Goal: Feedback & Contribution: Contribute content

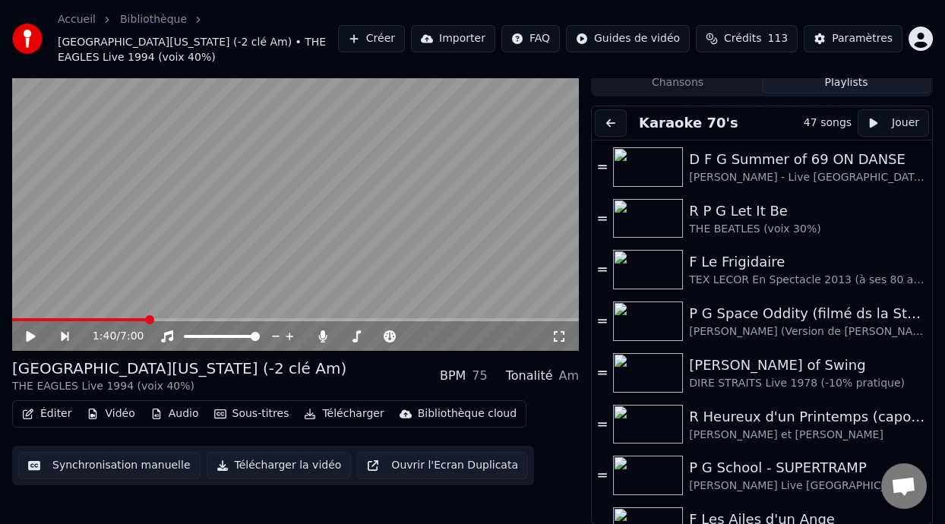
scroll to position [790, 0]
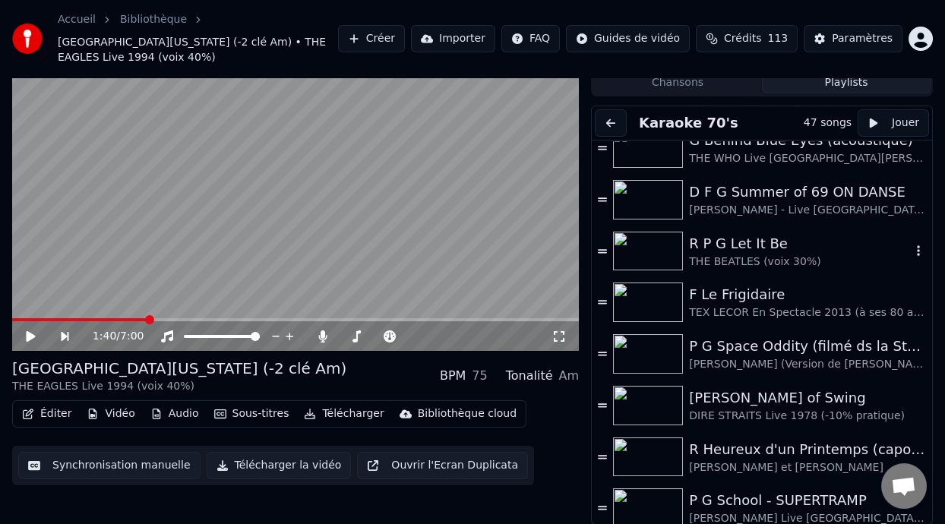
click at [746, 247] on div "R P G Let It Be" at bounding box center [800, 243] width 222 height 21
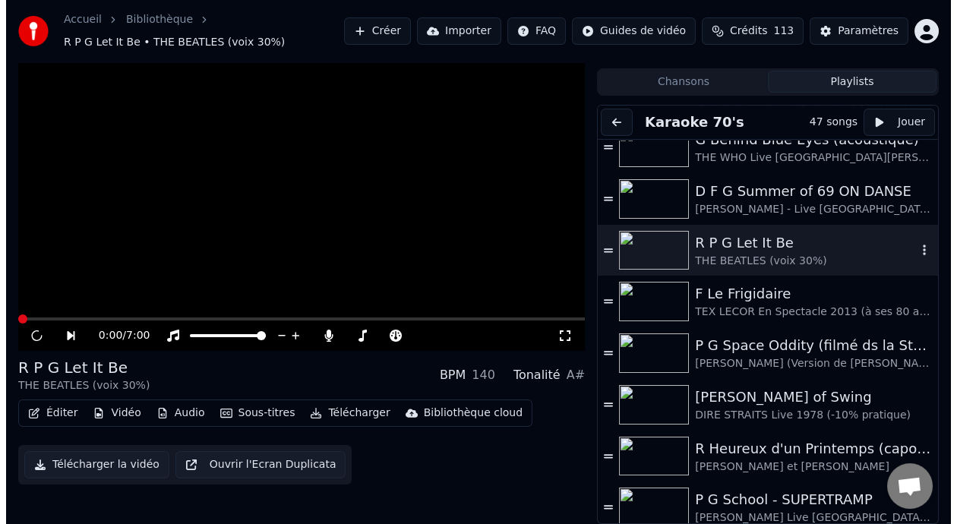
scroll to position [30, 0]
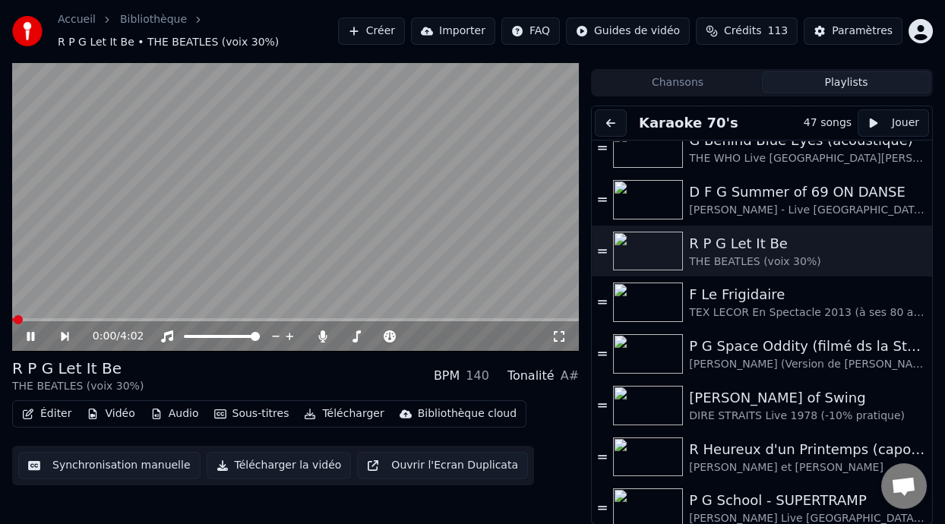
click at [33, 334] on icon at bounding box center [31, 336] width 8 height 9
click at [46, 409] on button "Éditer" at bounding box center [47, 413] width 62 height 21
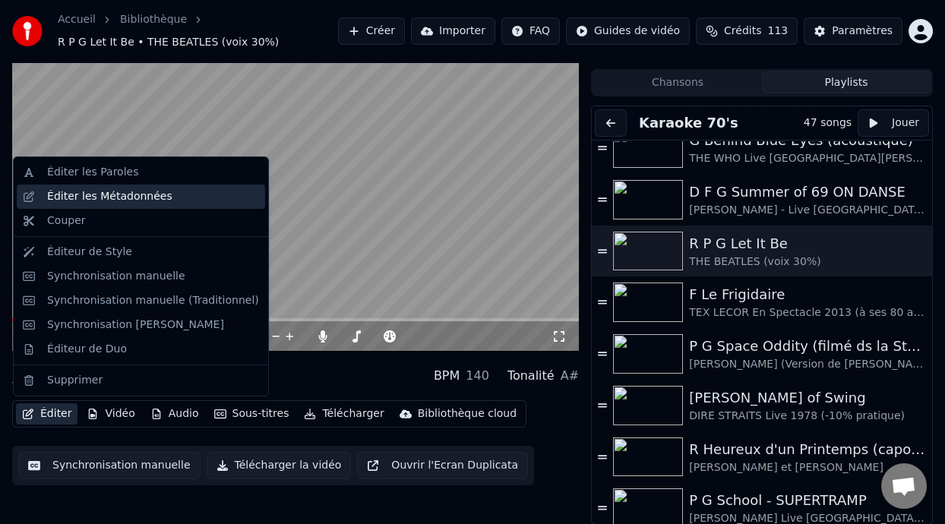
click at [175, 194] on div "Éditer les Métadonnées" at bounding box center [153, 196] width 212 height 15
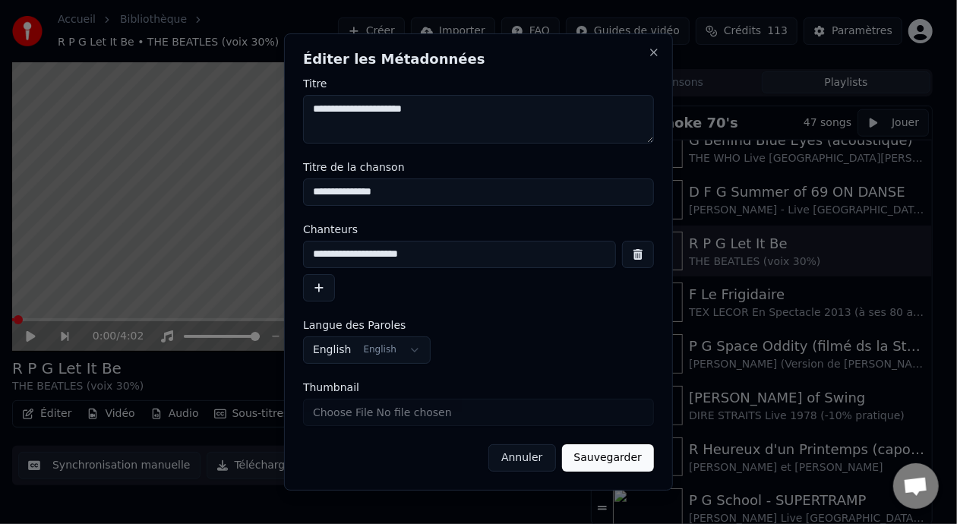
click at [453, 415] on input "Thumbnail" at bounding box center [478, 412] width 351 height 27
type input "**********"
click at [600, 457] on button "Sauvegarder" at bounding box center [608, 457] width 92 height 27
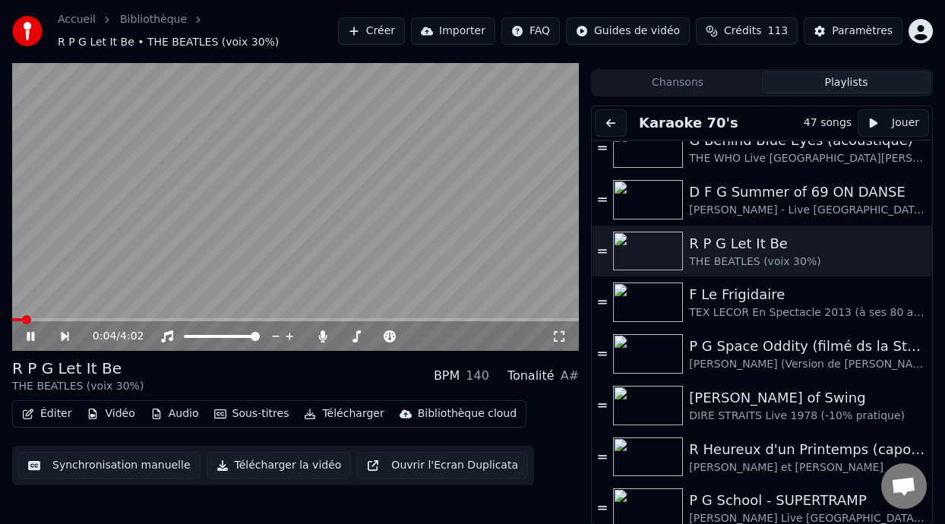
click at [29, 335] on icon at bounding box center [31, 336] width 8 height 9
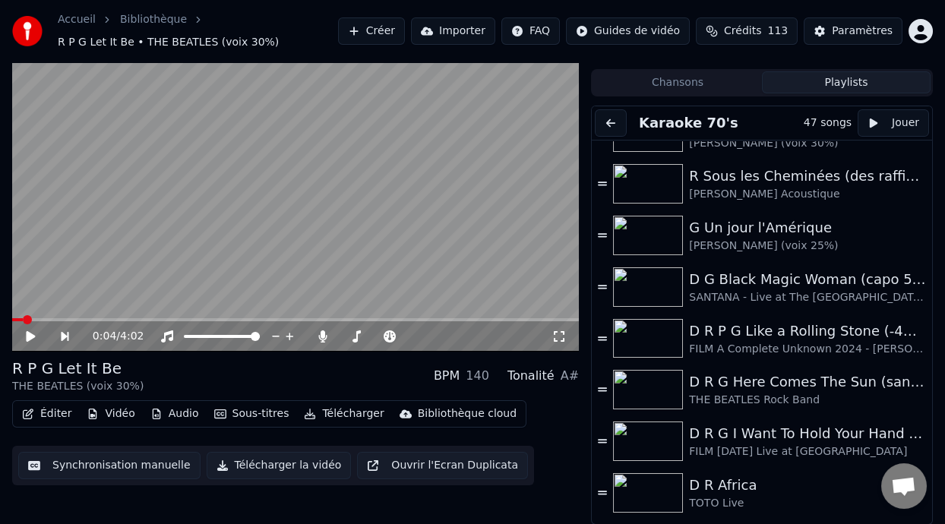
scroll to position [1302, 0]
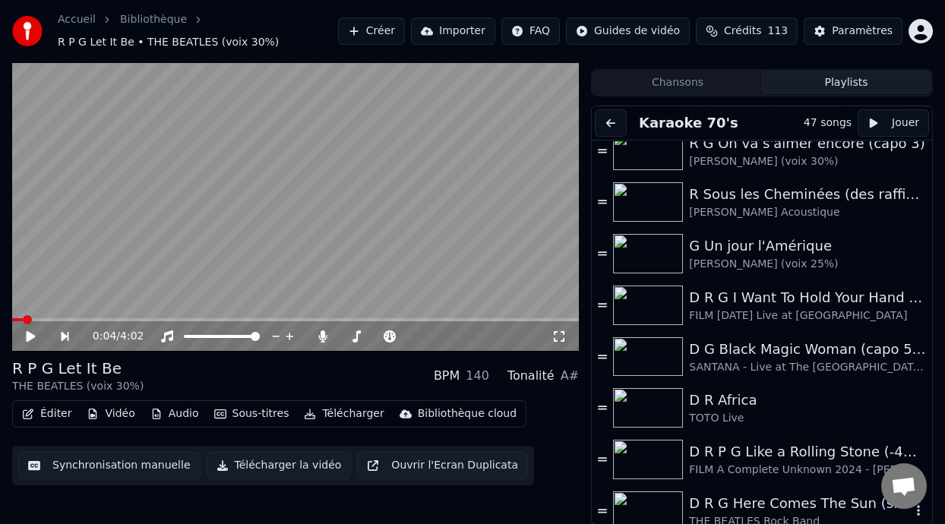
click at [800, 510] on div "D R G Here Comes The Sun (sans capo)" at bounding box center [800, 503] width 222 height 21
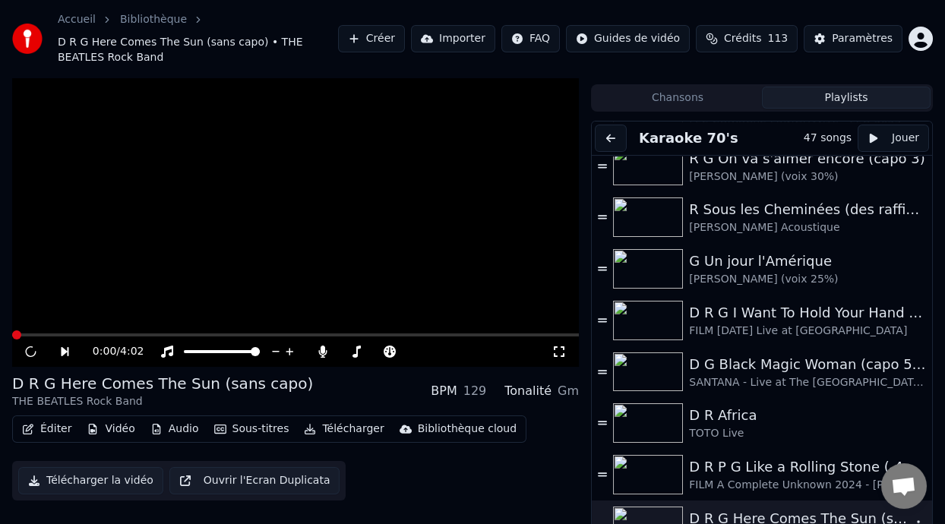
scroll to position [45, 0]
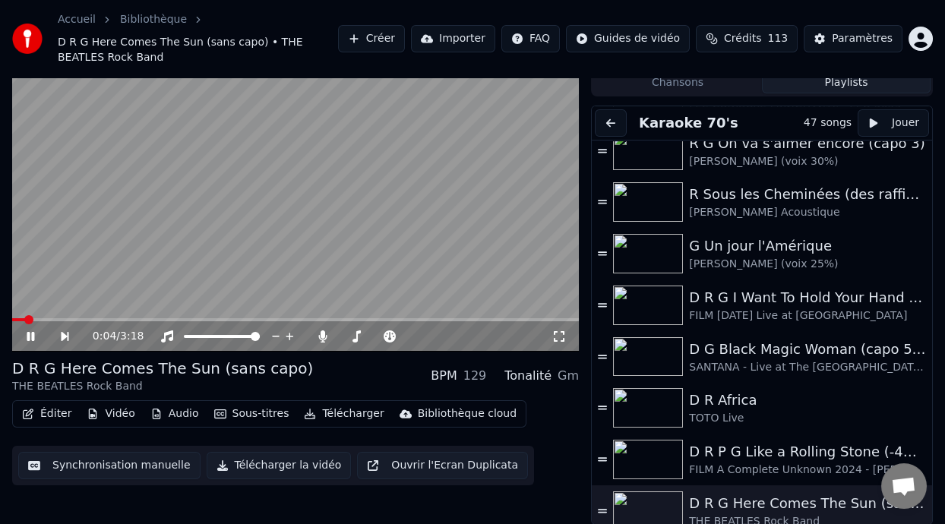
click at [559, 336] on icon at bounding box center [558, 336] width 15 height 12
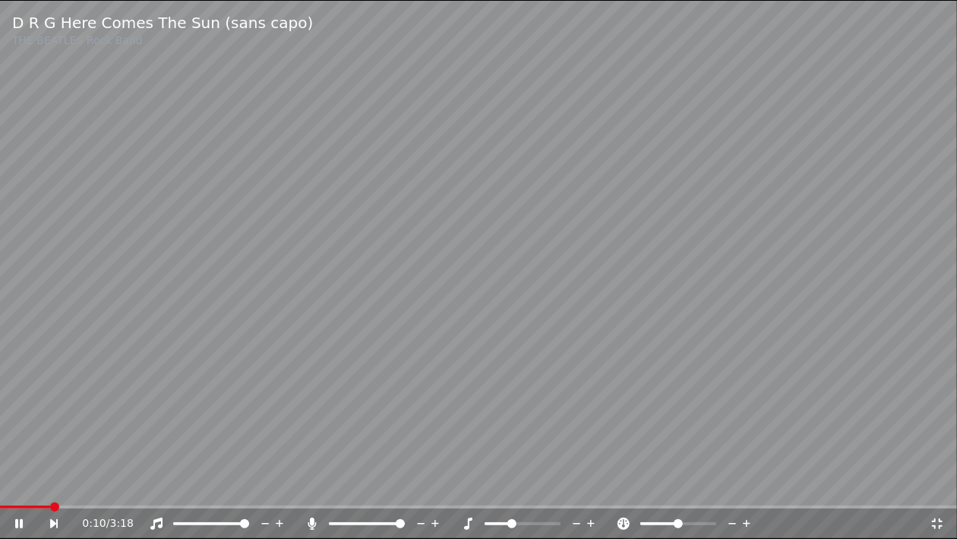
click at [469, 523] on icon at bounding box center [468, 523] width 8 height 12
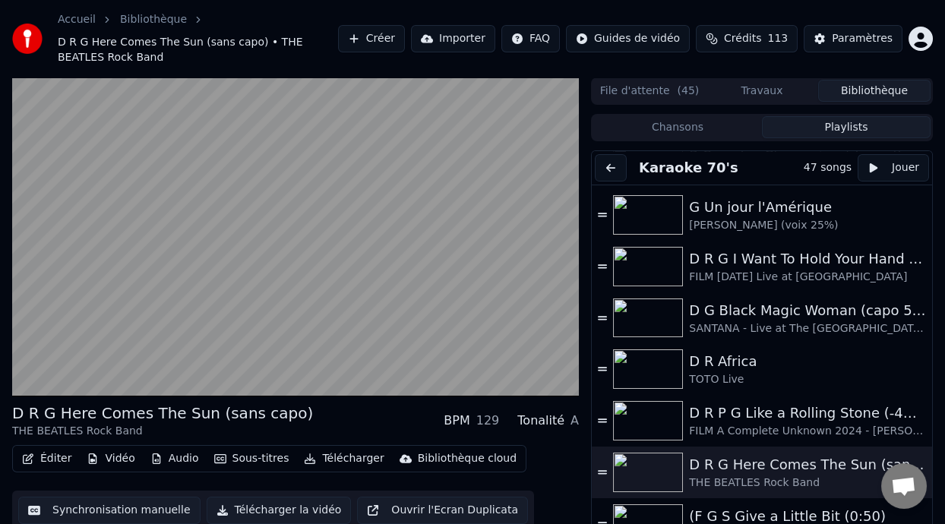
scroll to position [1370, 0]
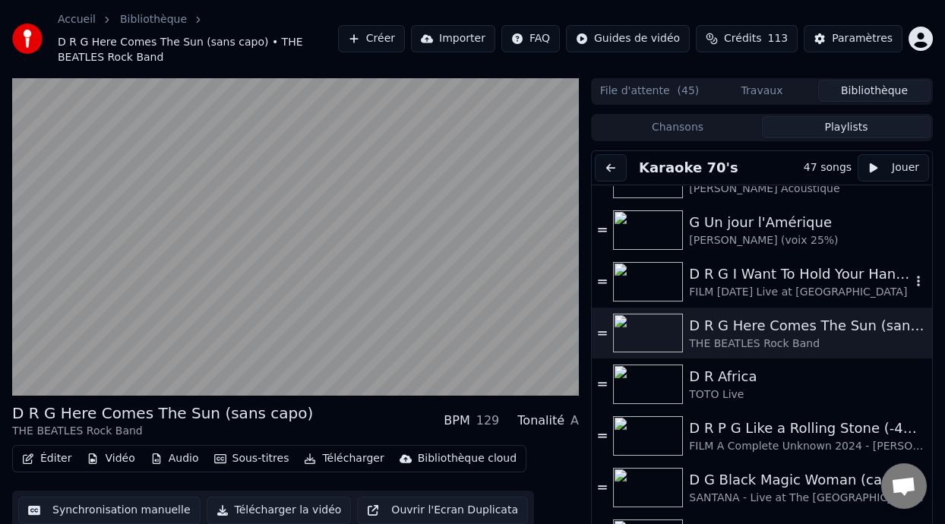
click at [754, 273] on div "D R G I Want To Hold Your Hand ON DANSE" at bounding box center [800, 274] width 222 height 21
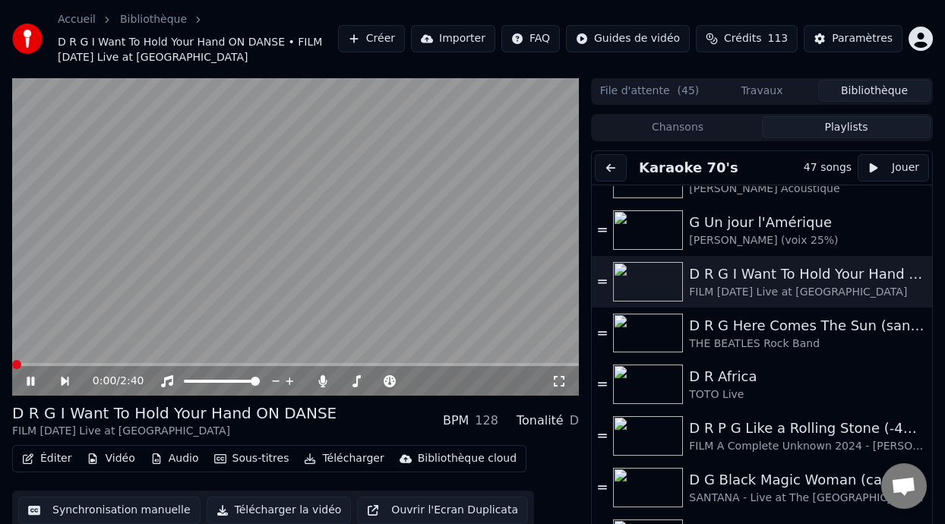
click at [554, 376] on icon at bounding box center [559, 381] width 11 height 11
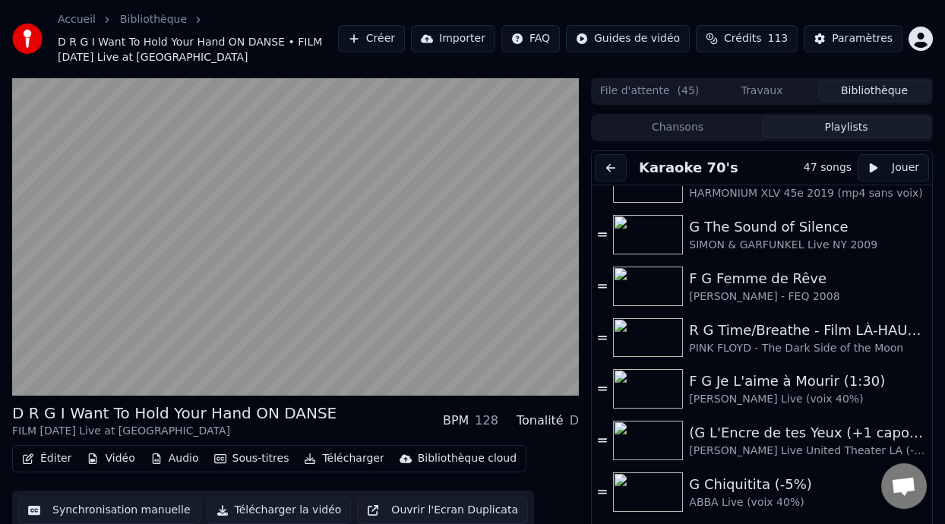
scroll to position [1787, 0]
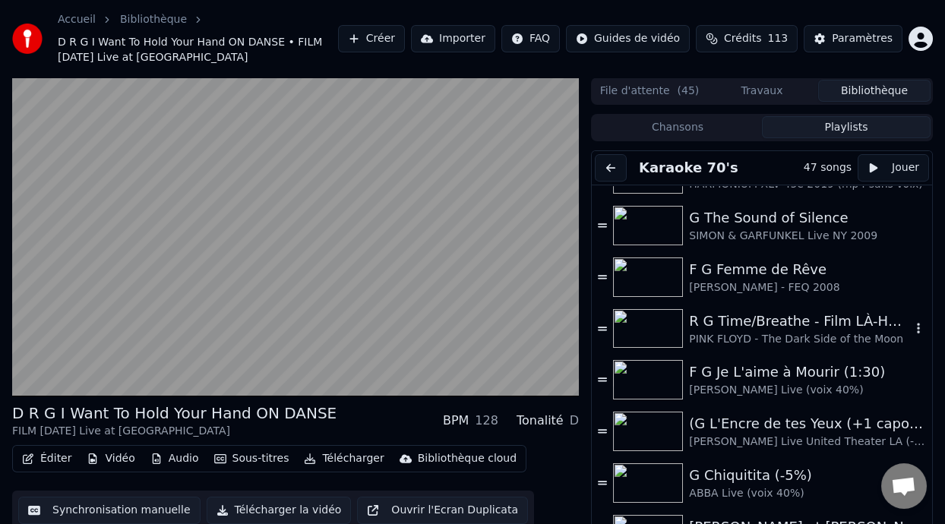
click at [801, 332] on div "PINK FLOYD - The Dark Side of the Moon" at bounding box center [800, 339] width 222 height 15
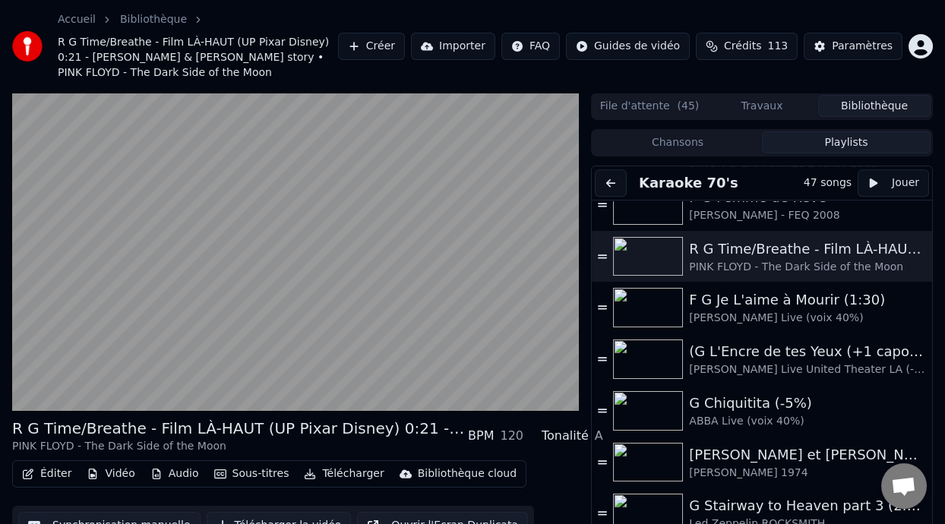
scroll to position [1889, 0]
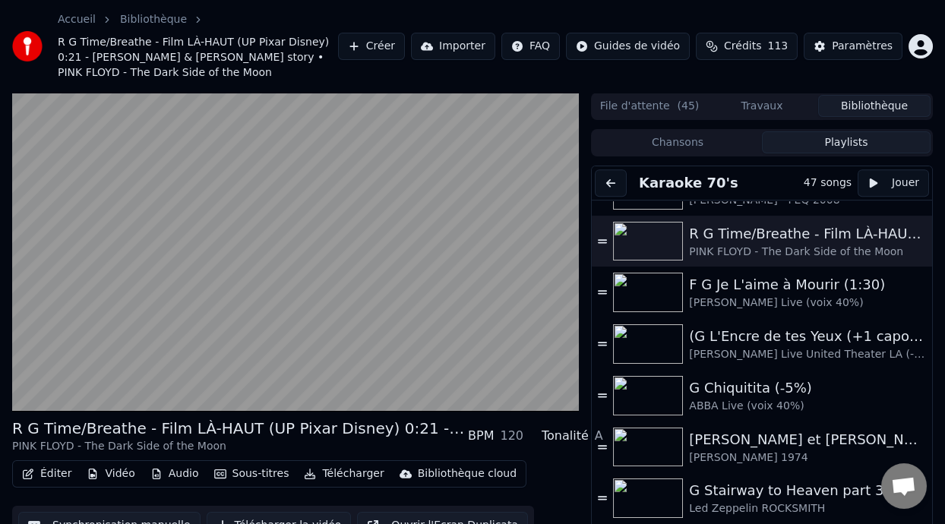
click at [737, 501] on div "Led Zeppelin ROCKSMITH" at bounding box center [800, 508] width 222 height 15
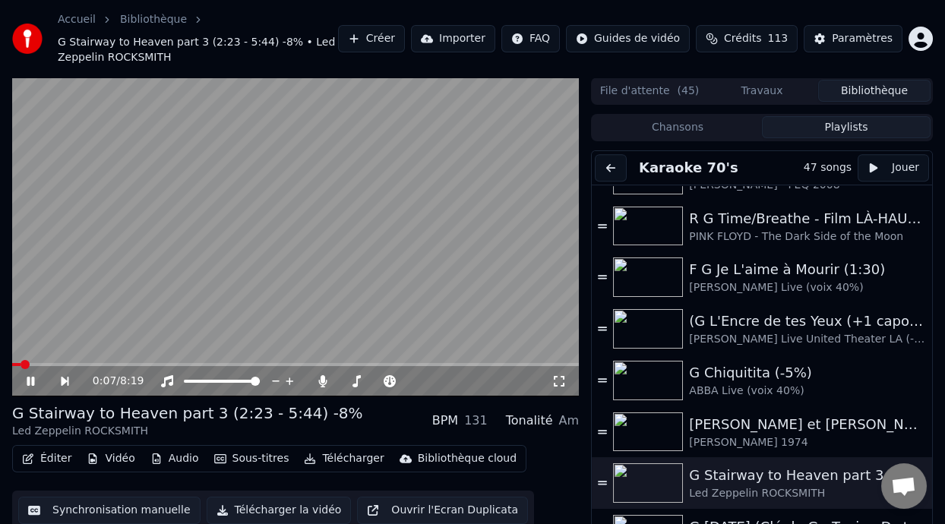
click at [530, 160] on video at bounding box center [295, 236] width 567 height 319
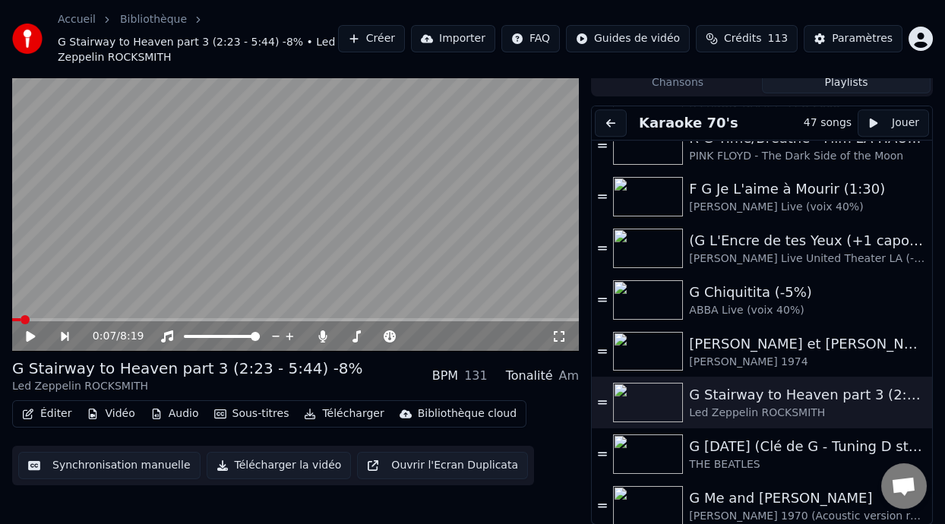
scroll to position [1931, 0]
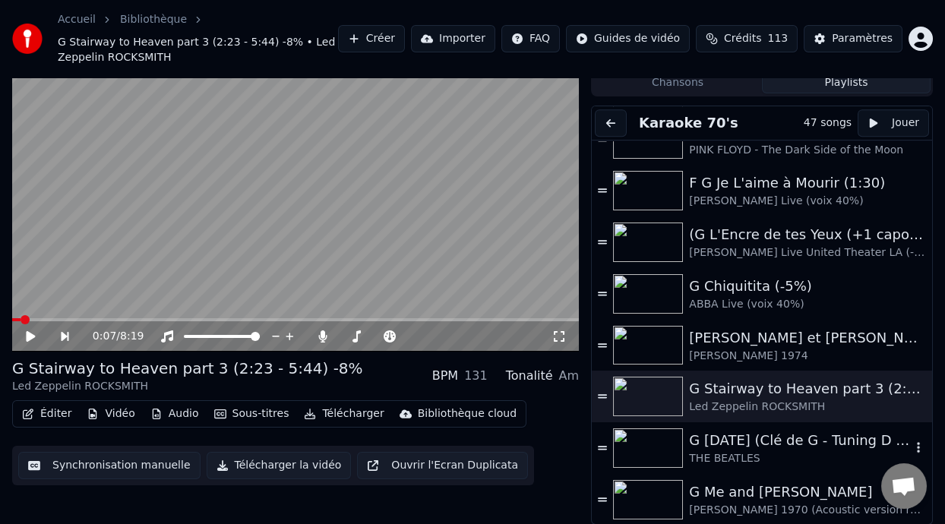
click at [780, 441] on div "G [DATE] (Clé de G - Tuning D standard)" at bounding box center [800, 440] width 222 height 21
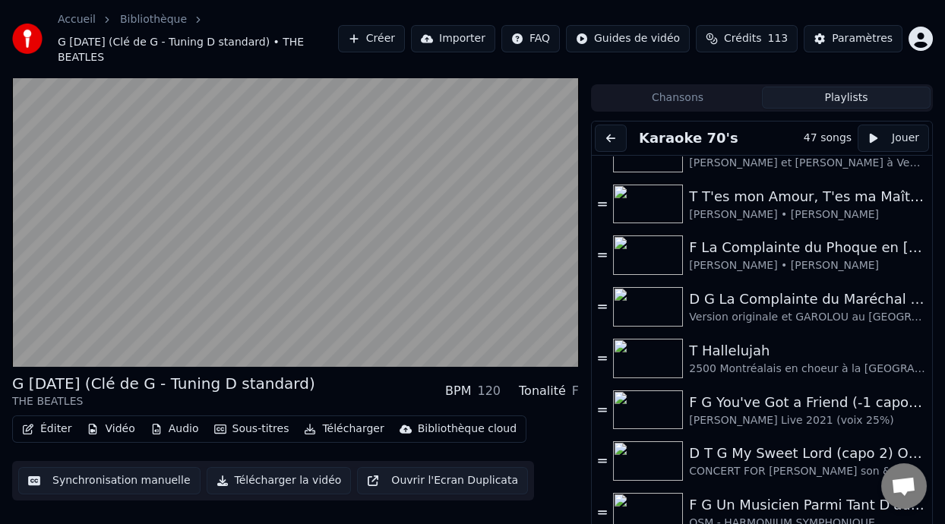
scroll to position [0, 0]
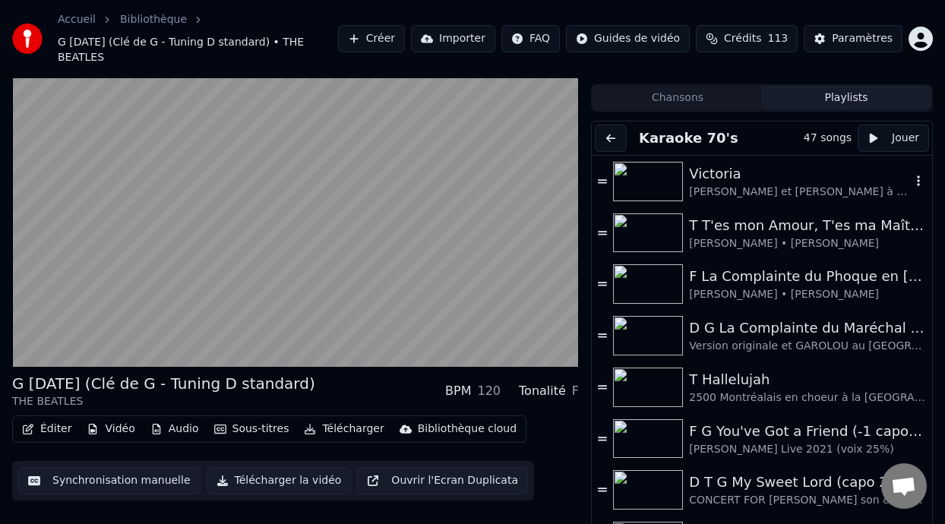
click at [739, 165] on div "Victoria" at bounding box center [800, 173] width 222 height 21
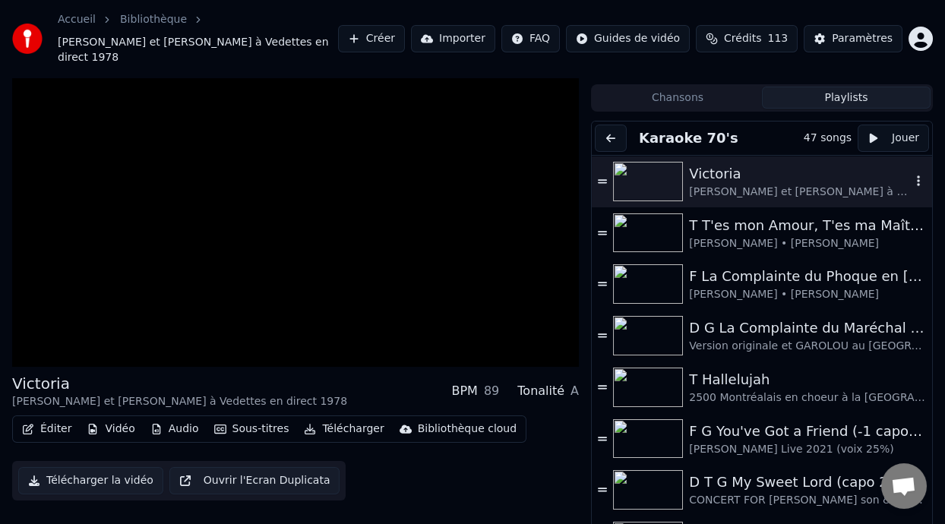
scroll to position [45, 0]
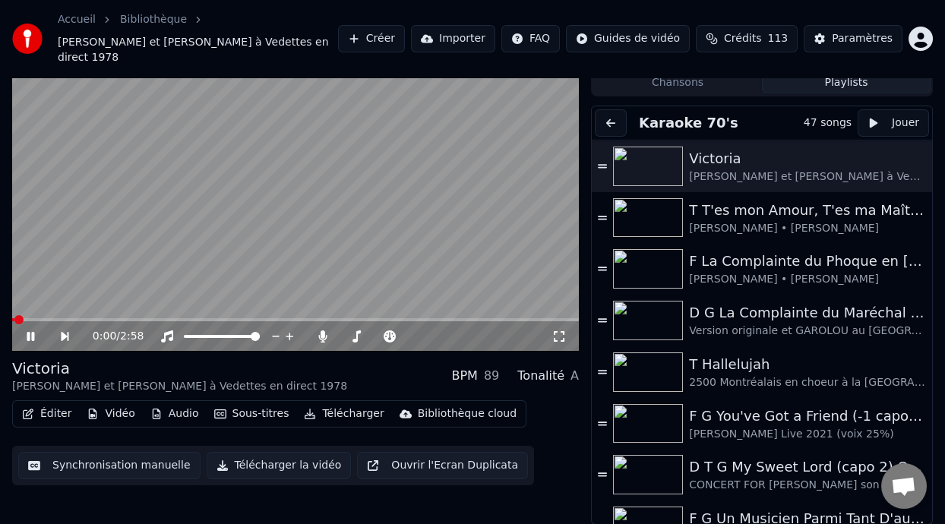
click at [555, 336] on icon at bounding box center [558, 336] width 15 height 12
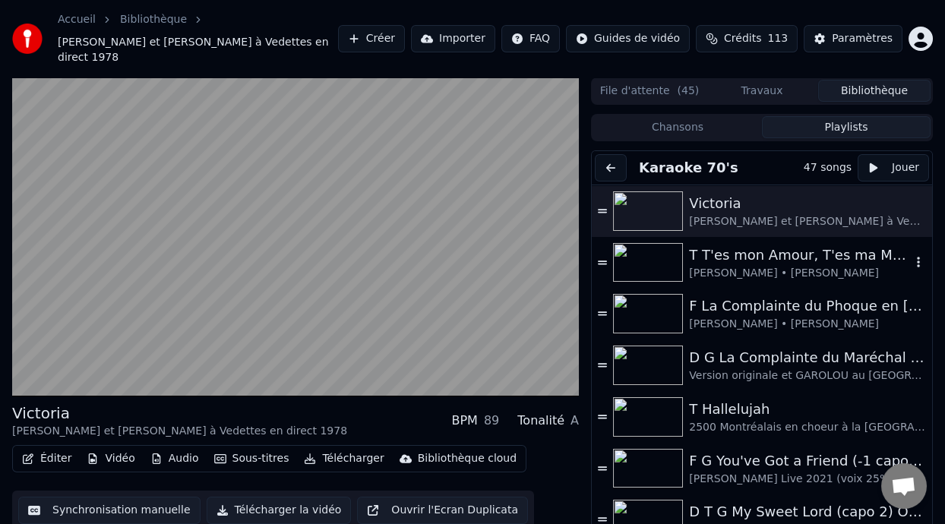
click at [789, 258] on div "T T'es mon Amour, T'es ma Maîtresse" at bounding box center [800, 255] width 222 height 21
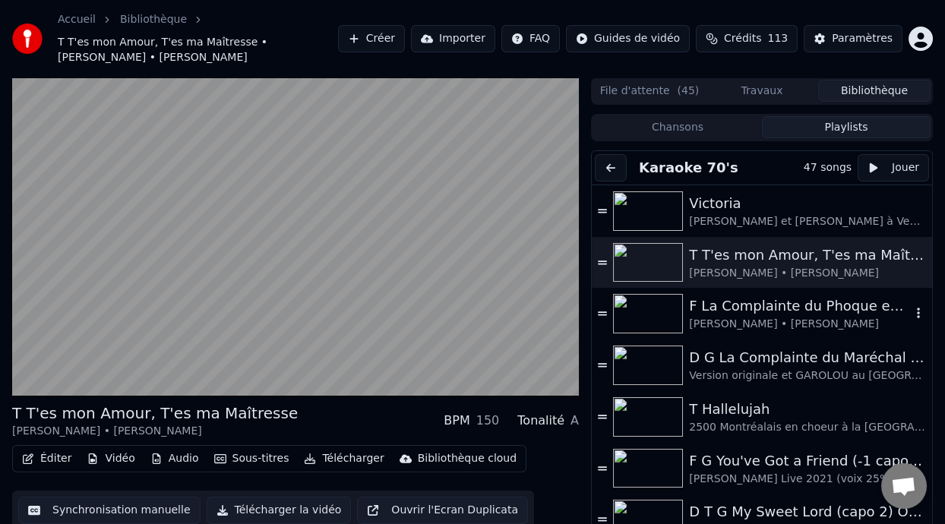
click at [731, 313] on div "F La Complainte du Phoque en [US_STATE]" at bounding box center [800, 305] width 222 height 21
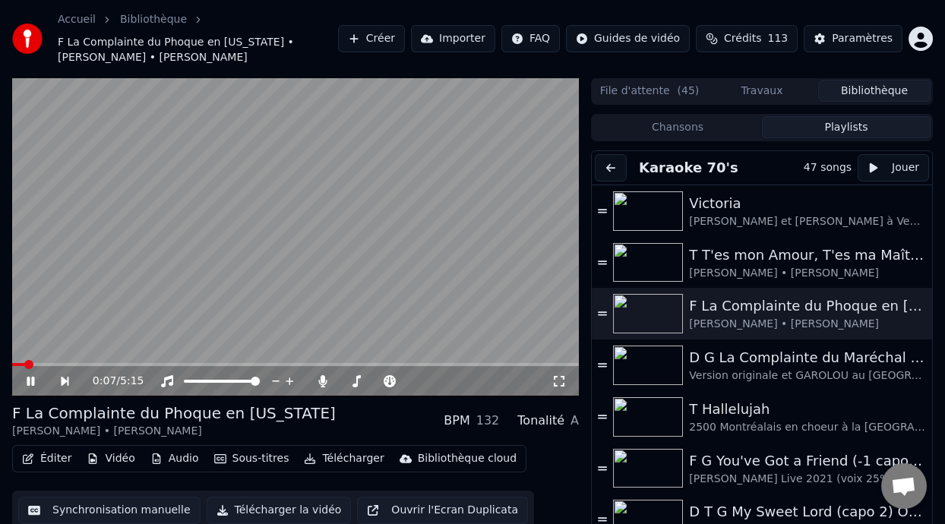
click at [555, 376] on icon at bounding box center [559, 381] width 11 height 11
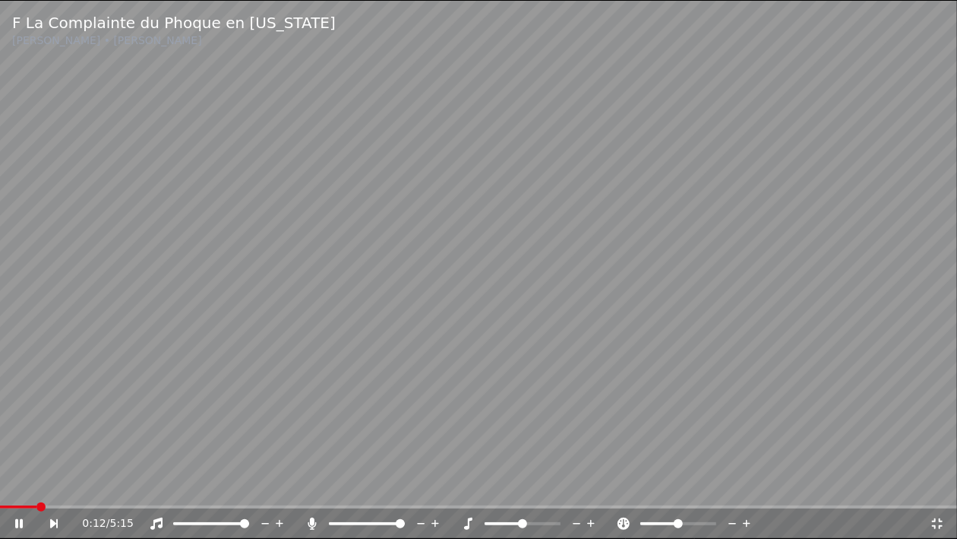
click at [623, 520] on icon at bounding box center [623, 523] width 15 height 12
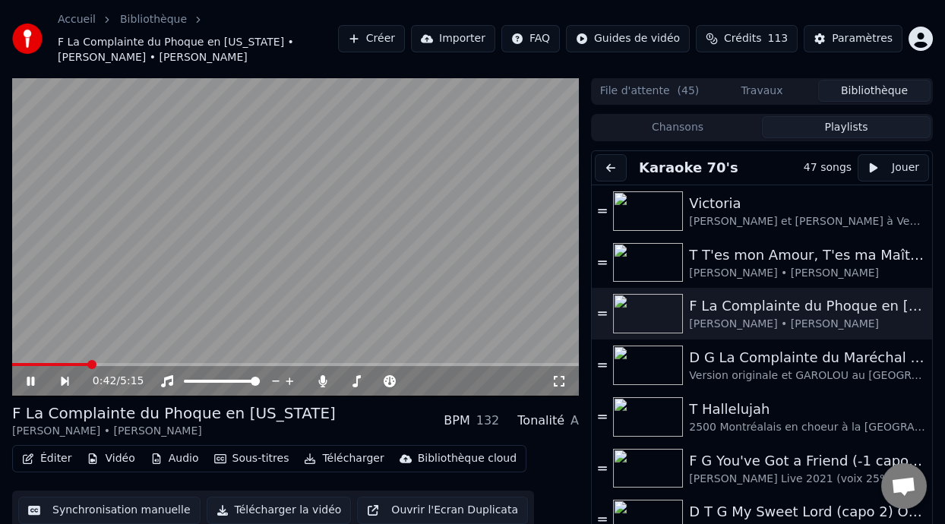
click at [559, 376] on icon at bounding box center [558, 381] width 15 height 12
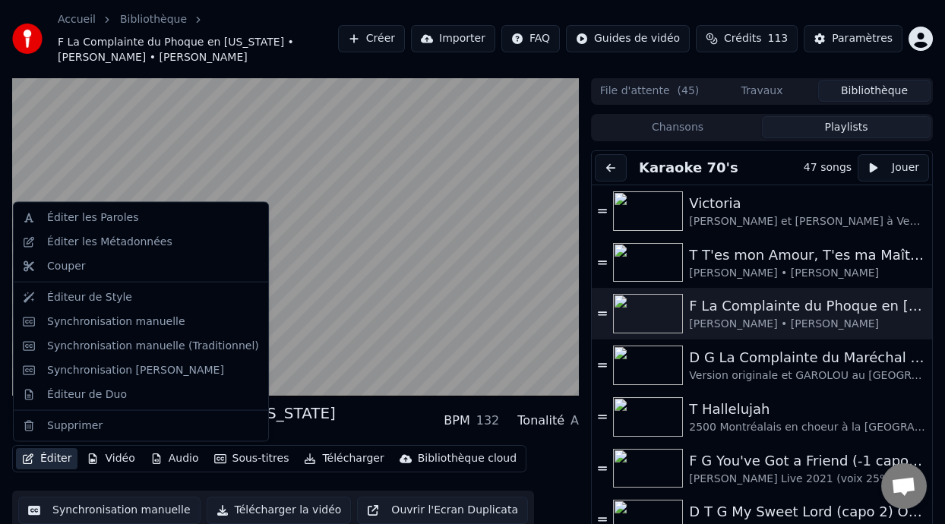
click at [58, 459] on button "Éditer" at bounding box center [47, 458] width 62 height 21
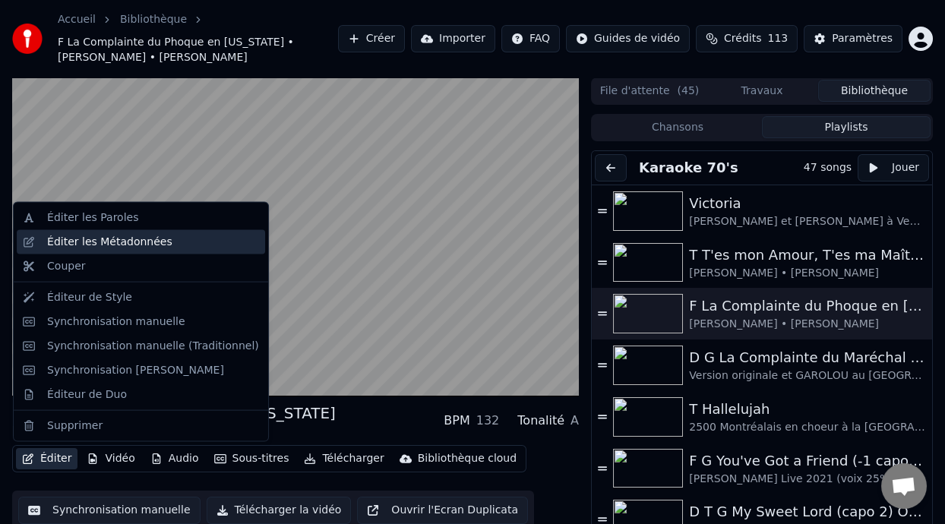
click at [128, 242] on div "Éditer les Métadonnées" at bounding box center [109, 242] width 125 height 15
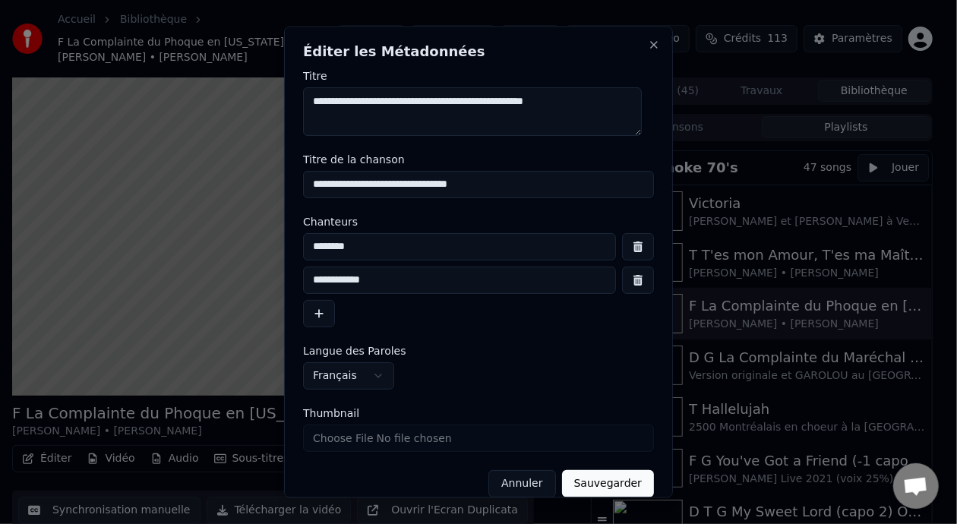
click at [324, 248] on input "********" at bounding box center [459, 246] width 313 height 27
type input "**********"
click at [321, 282] on input "**********" at bounding box center [459, 280] width 313 height 27
type input "**********"
click at [604, 485] on button "Sauvegarder" at bounding box center [608, 483] width 92 height 27
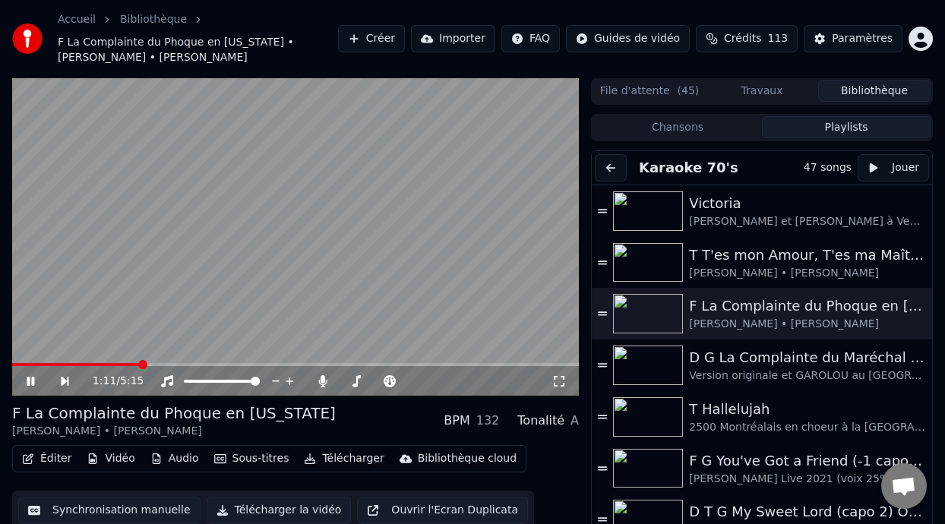
click at [558, 377] on icon at bounding box center [558, 381] width 15 height 12
click at [50, 459] on button "Éditer" at bounding box center [47, 458] width 62 height 21
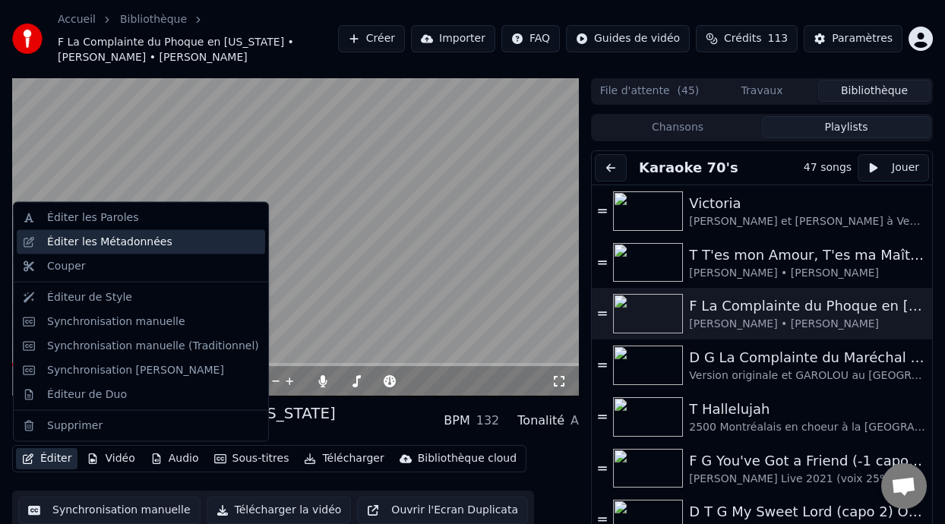
click at [163, 235] on div "Éditer les Métadonnées" at bounding box center [153, 242] width 212 height 15
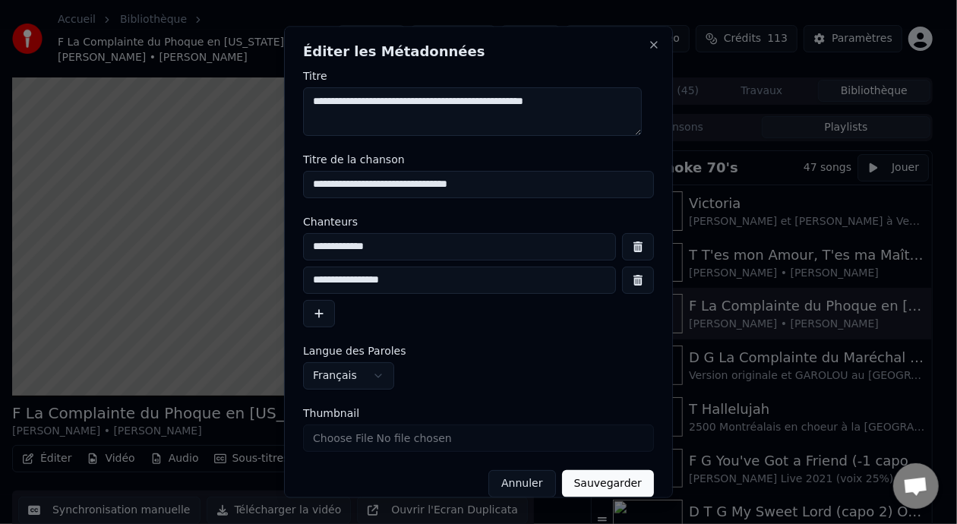
click at [317, 185] on input "**********" at bounding box center [478, 184] width 351 height 27
type input "**********"
click at [615, 487] on button "Sauvegarder" at bounding box center [608, 483] width 92 height 27
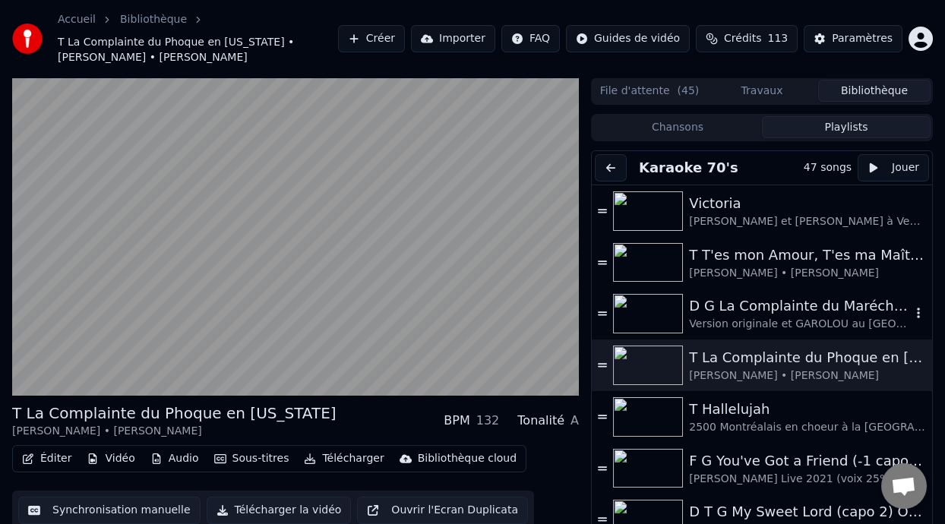
click at [733, 311] on div "D G La Complainte du Maréchal [PERSON_NAME] ON DANSE" at bounding box center [800, 305] width 222 height 21
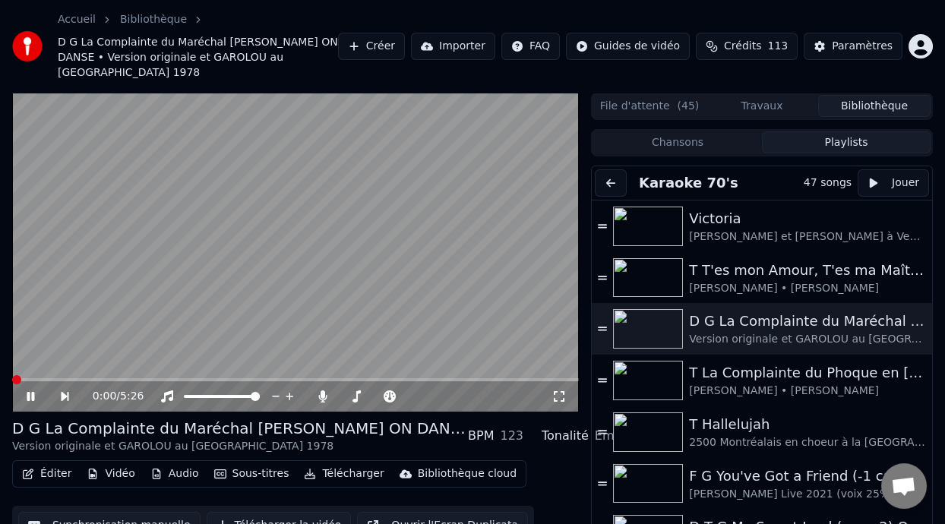
click at [557, 390] on icon at bounding box center [558, 396] width 15 height 12
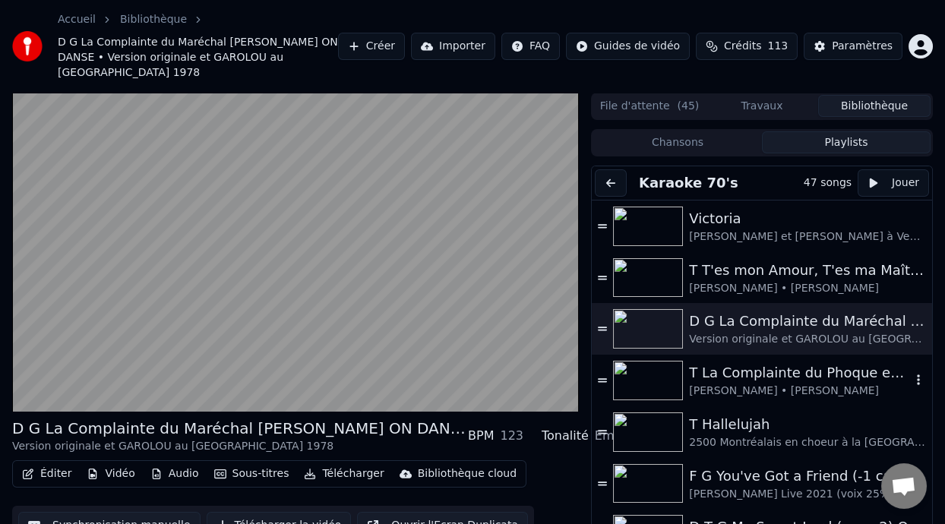
click at [759, 363] on div "T La Complainte du Phoque en [US_STATE]" at bounding box center [800, 372] width 222 height 21
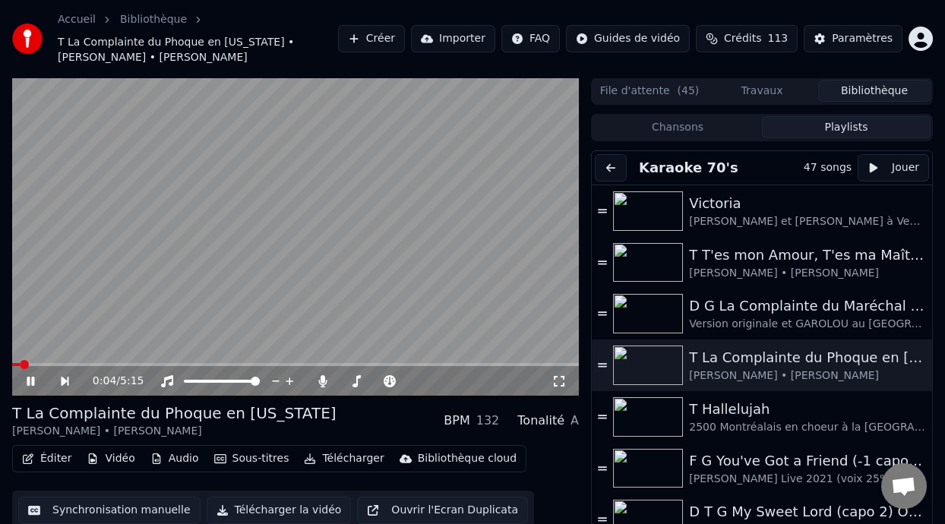
click at [559, 378] on icon at bounding box center [558, 381] width 15 height 12
click at [540, 463] on div "Éditer Vidéo Audio Sous-titres Télécharger Bibliothèque cloud Synchronisation m…" at bounding box center [295, 487] width 567 height 85
click at [746, 410] on div "T Hallelujah" at bounding box center [800, 409] width 222 height 21
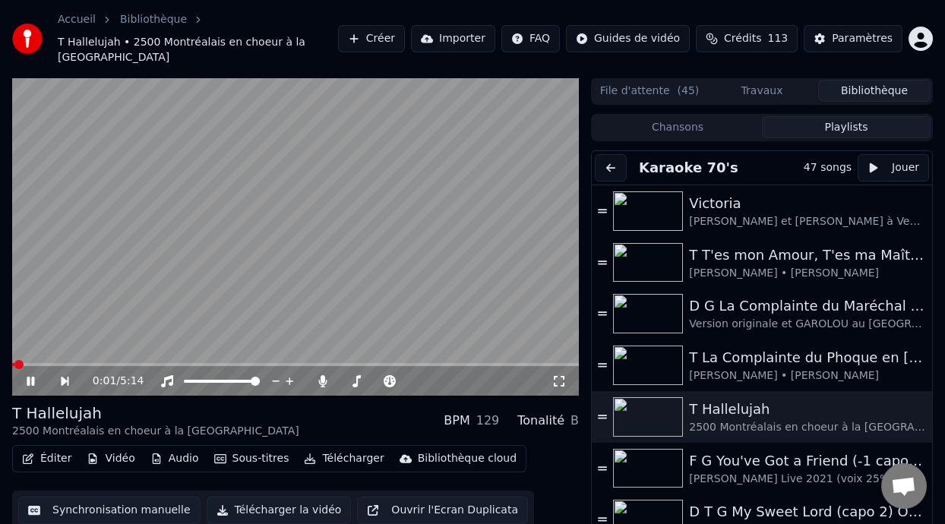
click at [562, 377] on icon at bounding box center [559, 381] width 11 height 11
click at [33, 378] on icon at bounding box center [31, 381] width 8 height 9
click at [792, 464] on div "F G You've Got a Friend (-1 capo 1)" at bounding box center [800, 460] width 222 height 21
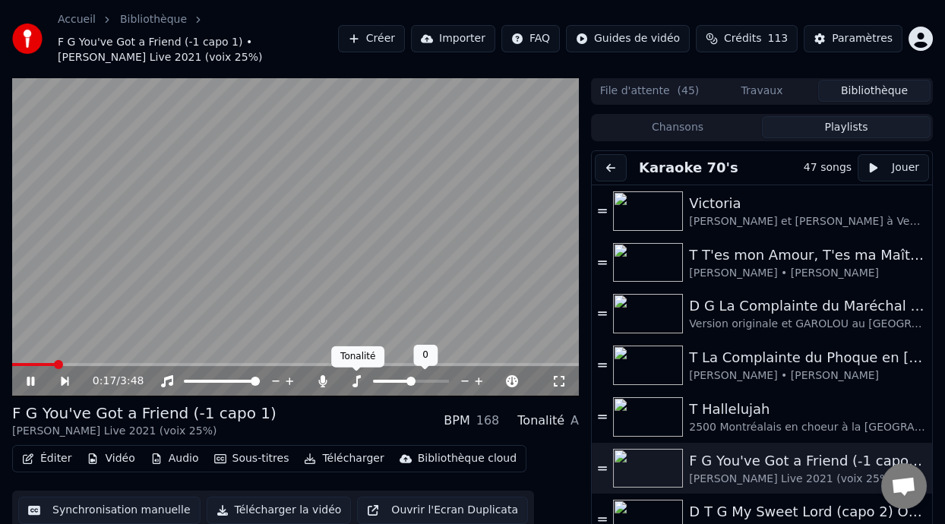
click at [357, 379] on icon at bounding box center [356, 381] width 8 height 12
click at [357, 377] on icon at bounding box center [356, 381] width 8 height 12
click at [402, 381] on span at bounding box center [405, 381] width 9 height 9
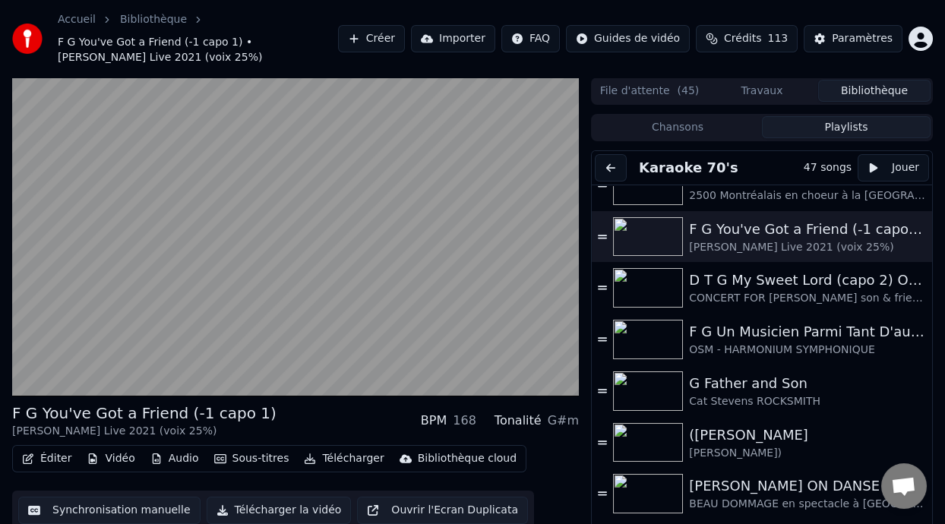
scroll to position [229, 0]
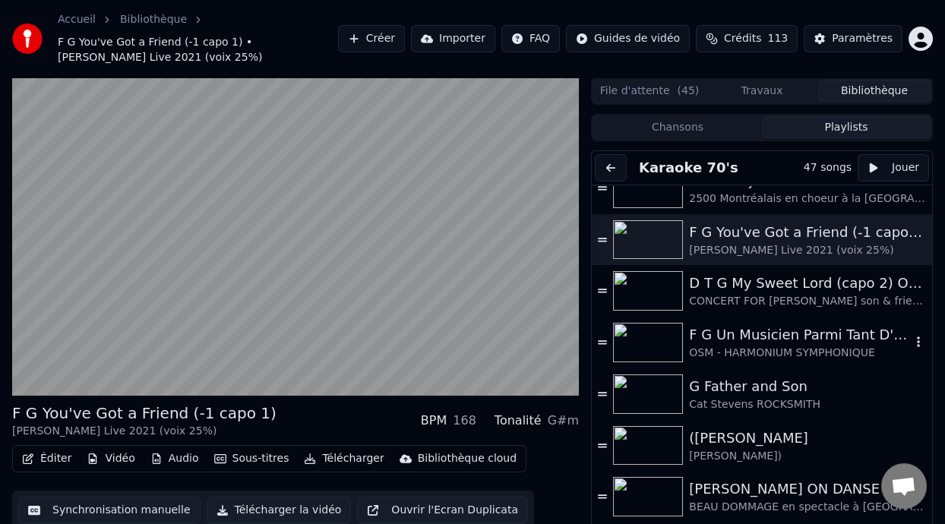
click at [755, 339] on div "F G Un Musicien Parmi Tant D'autres (choeurs 40%)" at bounding box center [800, 334] width 222 height 21
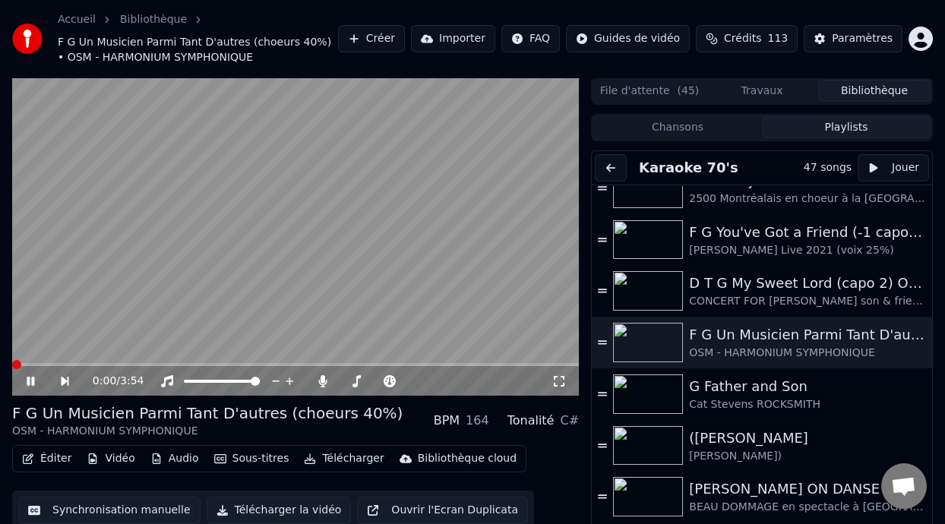
click at [56, 460] on button "Éditer" at bounding box center [47, 458] width 62 height 21
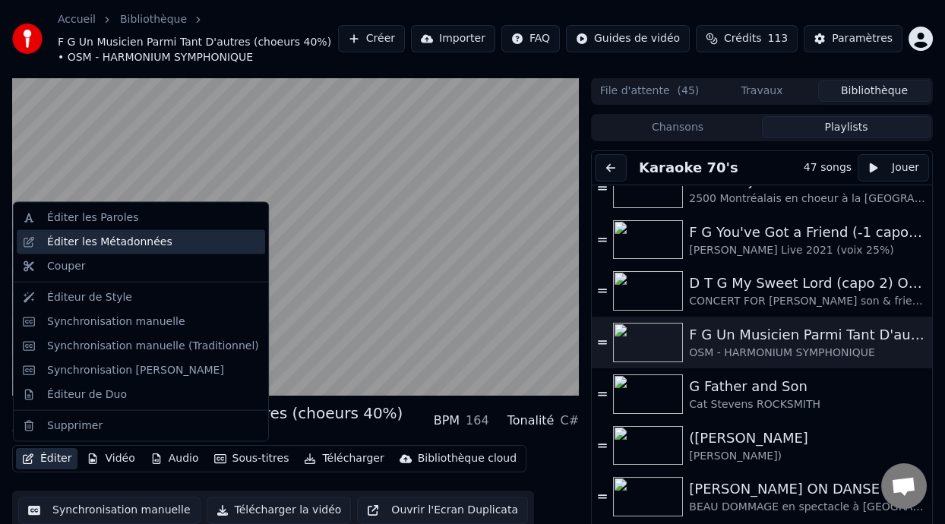
click at [141, 244] on div "Éditer les Métadonnées" at bounding box center [109, 242] width 125 height 15
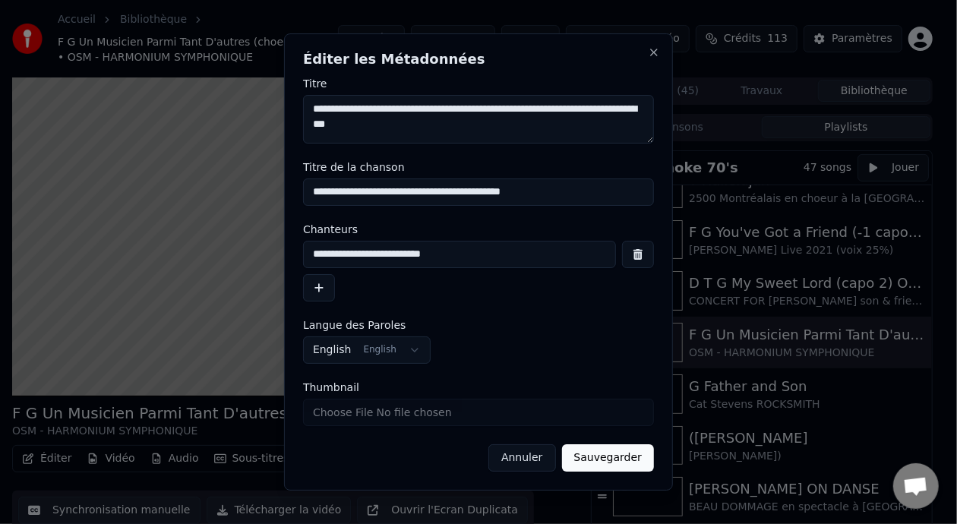
click at [317, 190] on input "**********" at bounding box center [478, 192] width 351 height 27
type input "**********"
click at [618, 460] on button "Sauvegarder" at bounding box center [608, 457] width 92 height 27
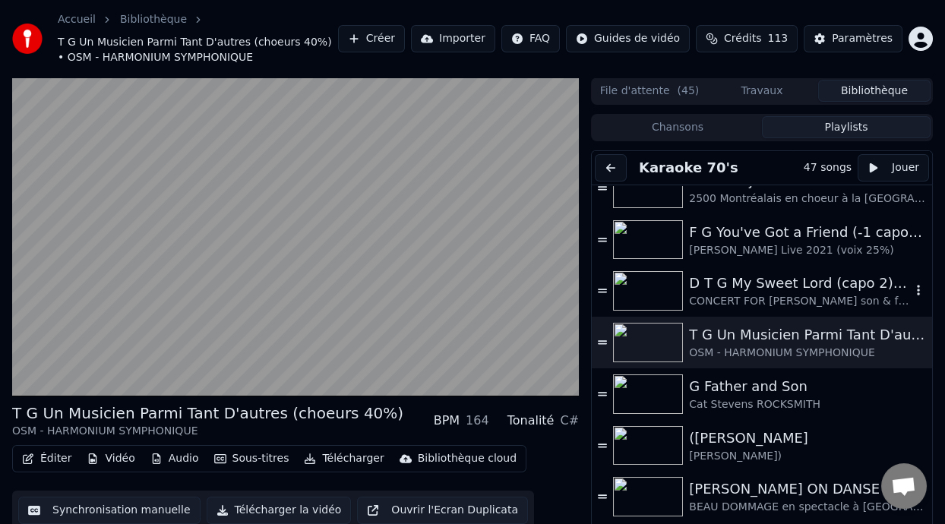
click at [749, 294] on div "CONCERT FOR [PERSON_NAME] son & friends (voix 25%]" at bounding box center [800, 301] width 222 height 15
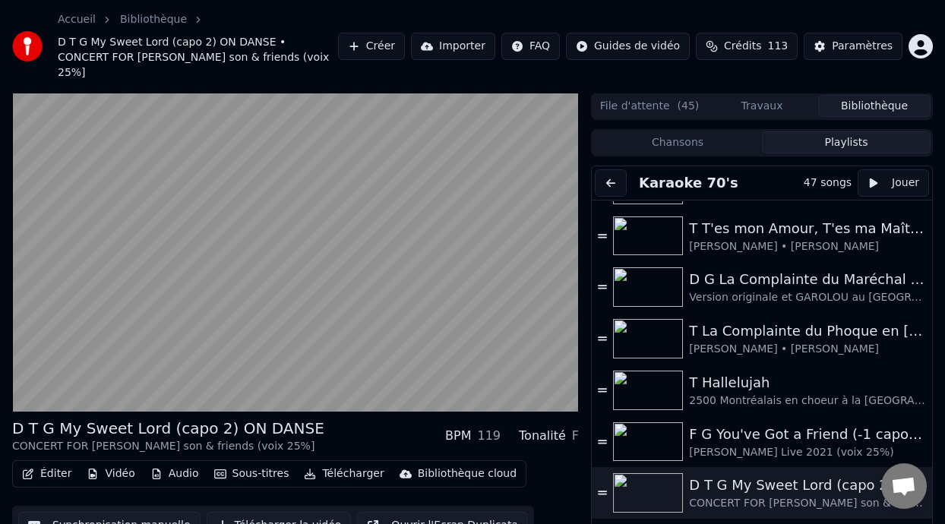
scroll to position [0, 0]
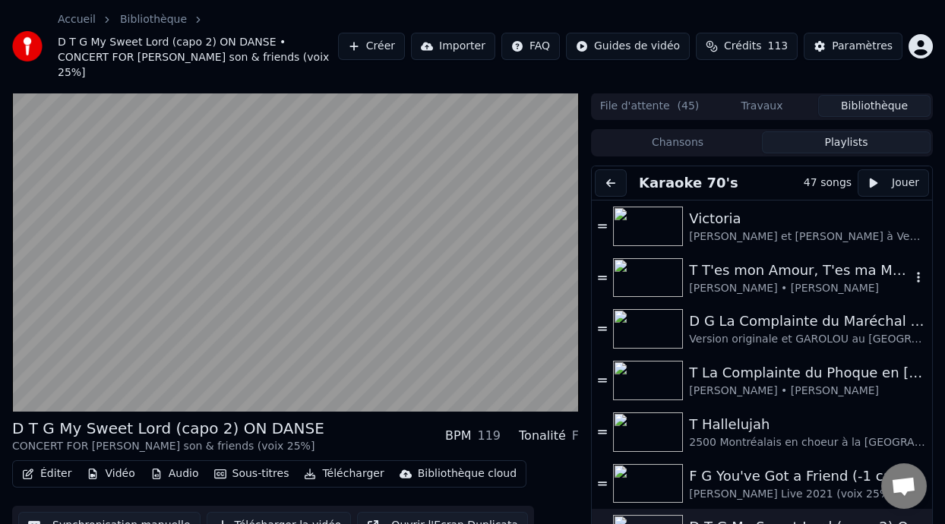
click at [738, 260] on div "T T'es mon Amour, T'es ma Maîtresse" at bounding box center [800, 270] width 222 height 21
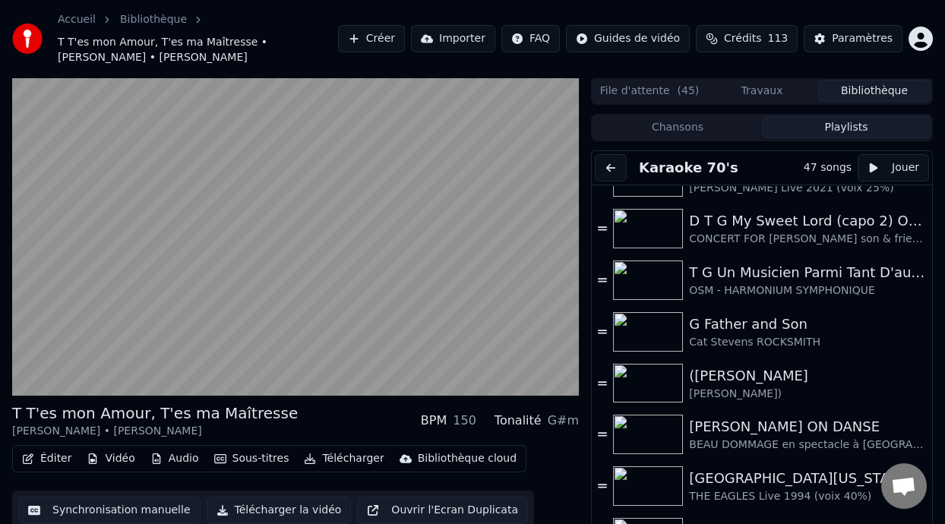
scroll to position [283, 0]
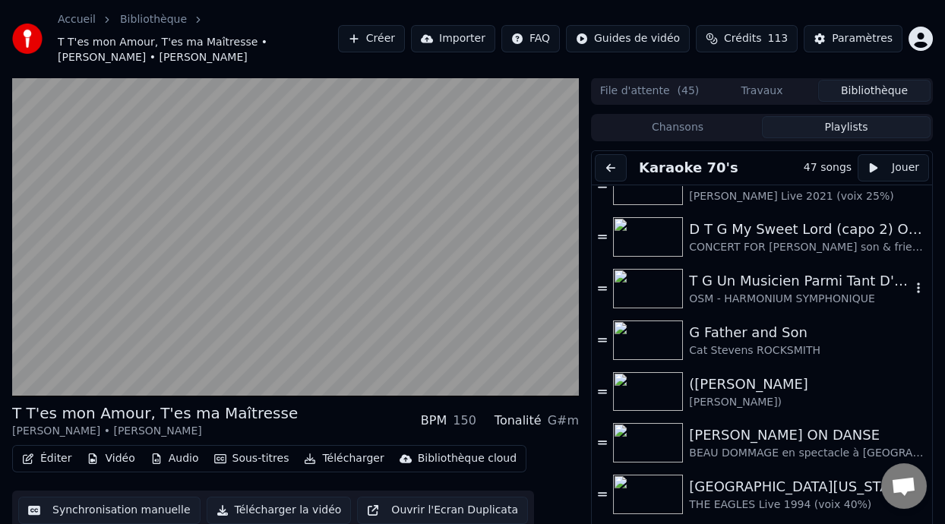
click at [740, 295] on div "OSM - HARMONIUM SYMPHONIQUE" at bounding box center [800, 299] width 222 height 15
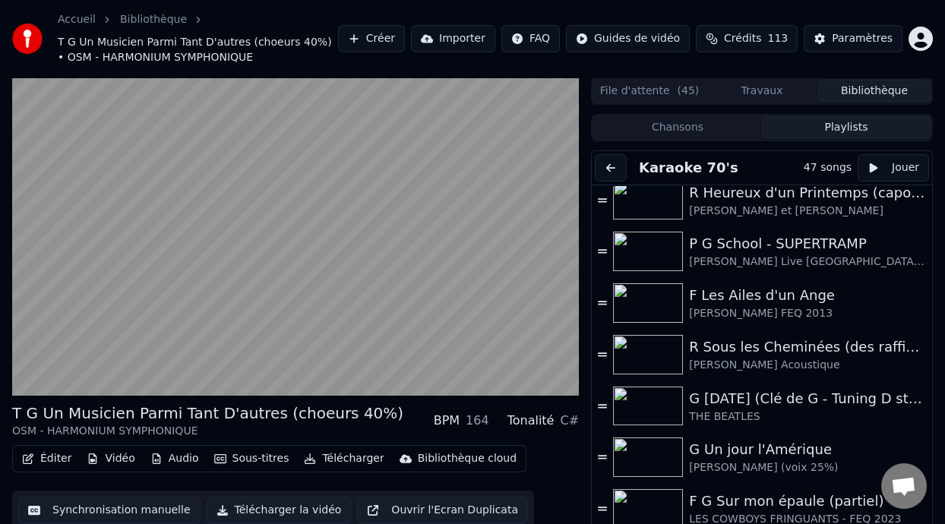
scroll to position [1130, 0]
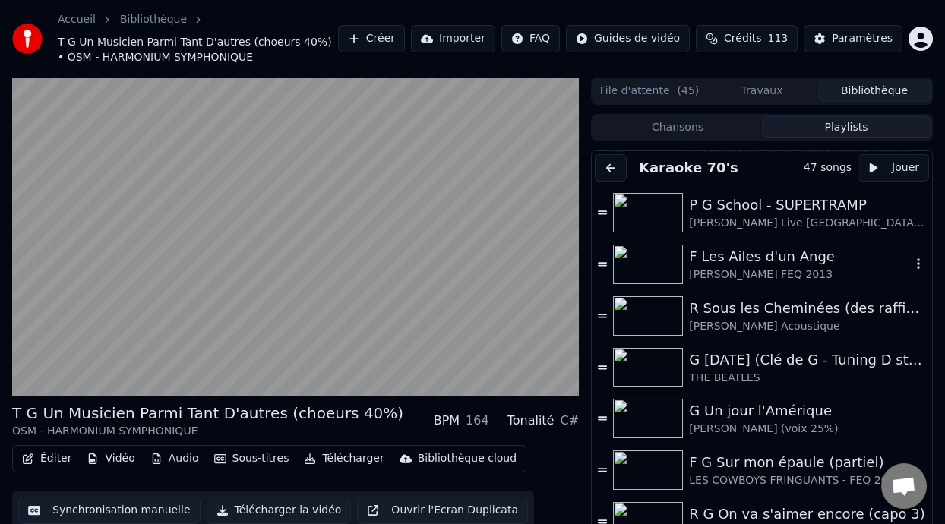
click at [763, 260] on div "F Les Ailes d'un Ange" at bounding box center [800, 256] width 222 height 21
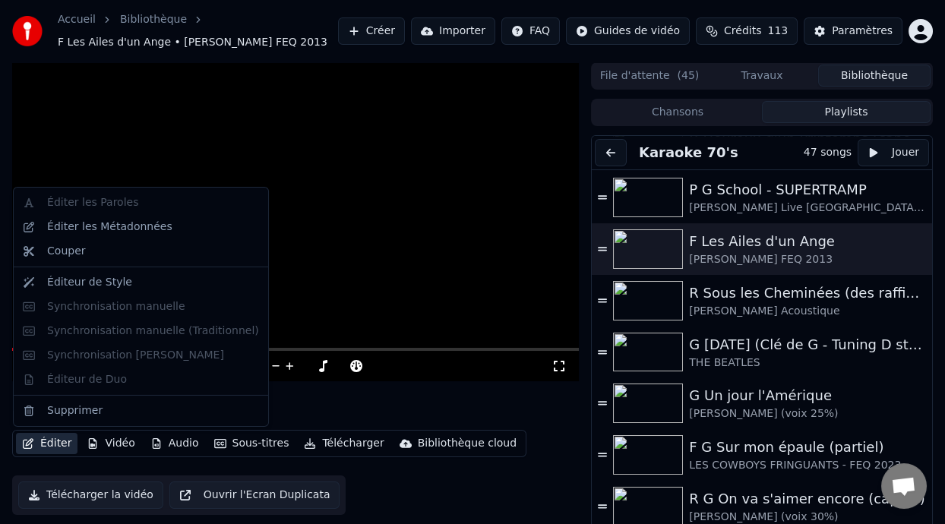
click at [55, 444] on button "Éditer" at bounding box center [47, 443] width 62 height 21
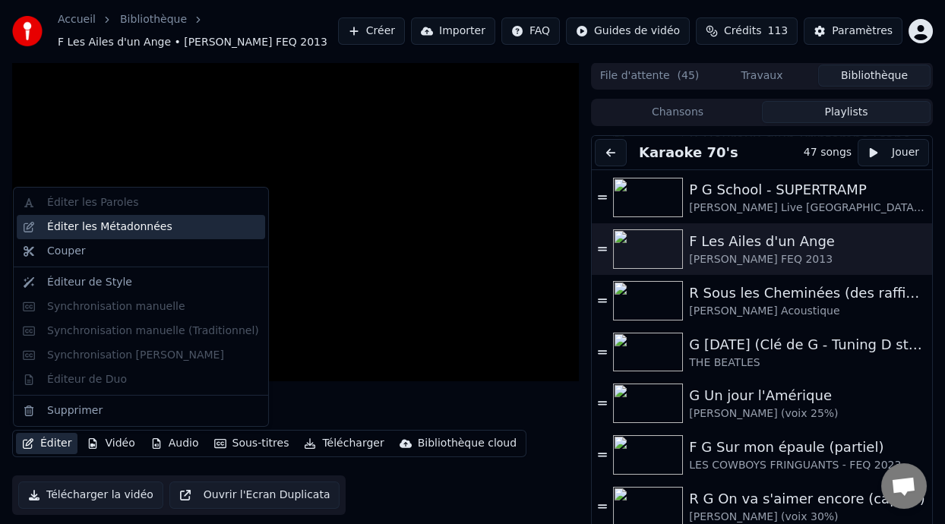
click at [156, 227] on div "Éditer les Métadonnées" at bounding box center [109, 227] width 125 height 15
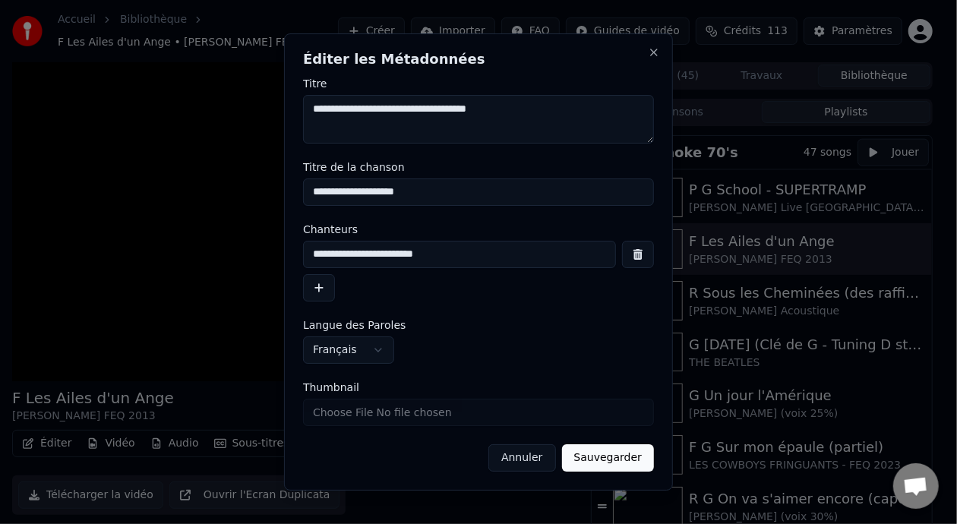
click at [318, 192] on input "**********" at bounding box center [478, 192] width 351 height 27
click at [544, 457] on button "Annuler" at bounding box center [521, 457] width 67 height 27
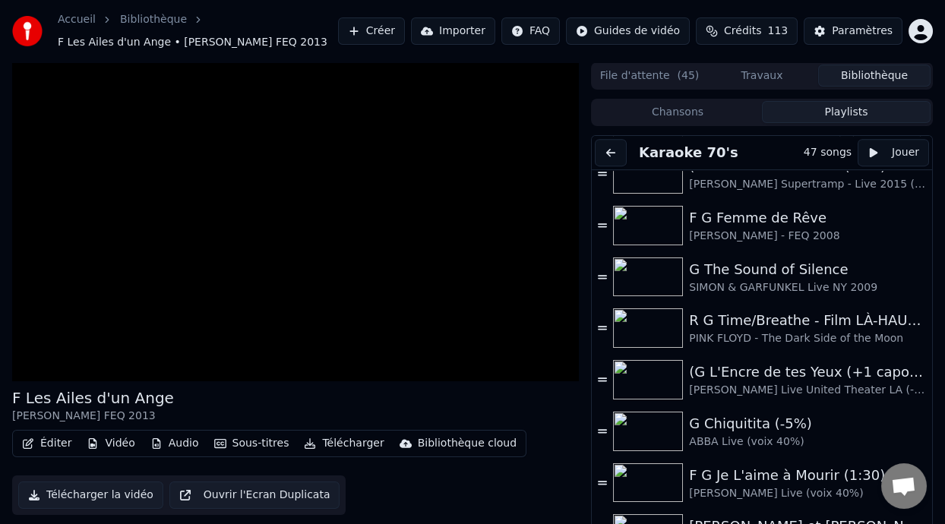
scroll to position [1826, 0]
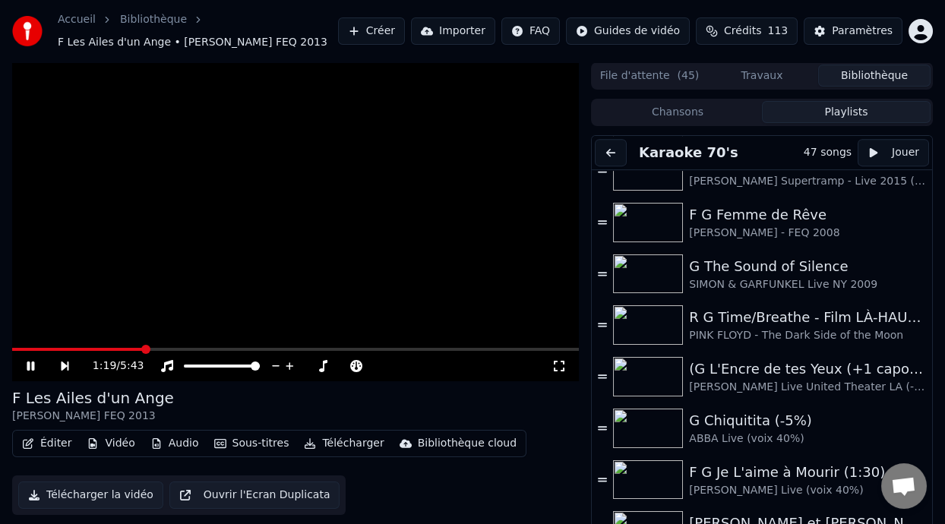
click at [29, 362] on icon at bounding box center [31, 366] width 8 height 9
